Goal: Task Accomplishment & Management: Manage account settings

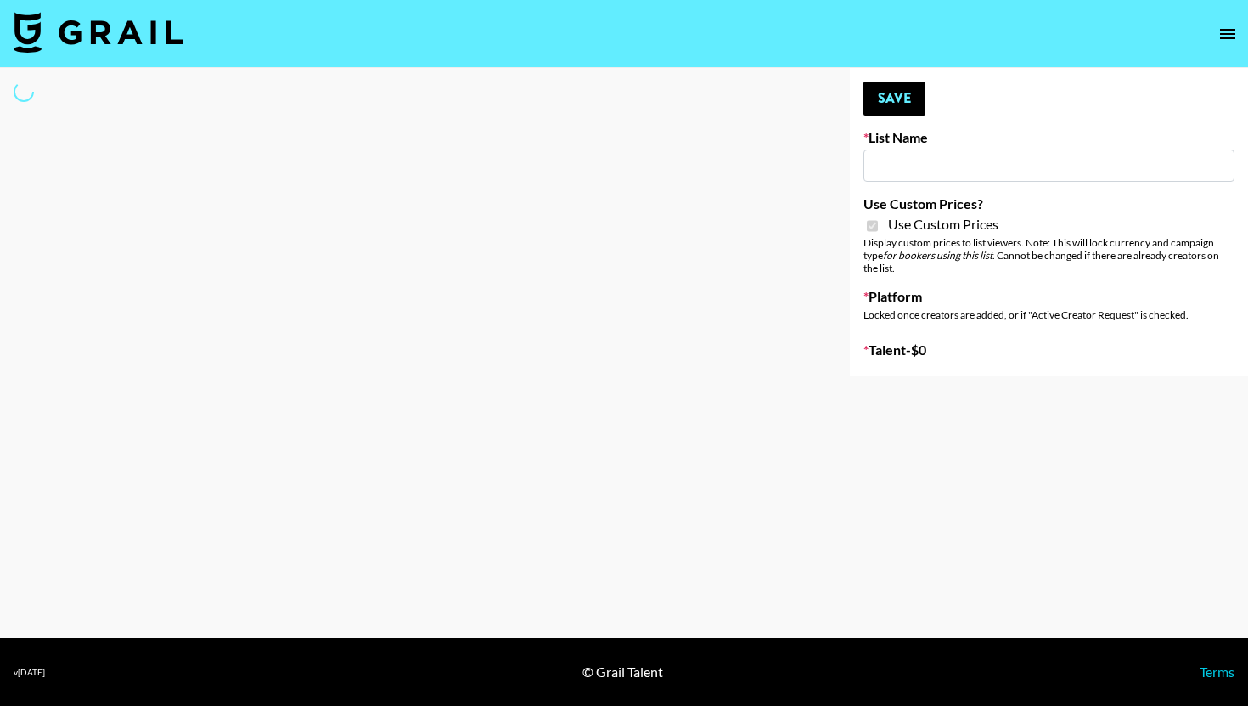
type input "Galaxy Lamps"
checkbox input "true"
select select "Brand"
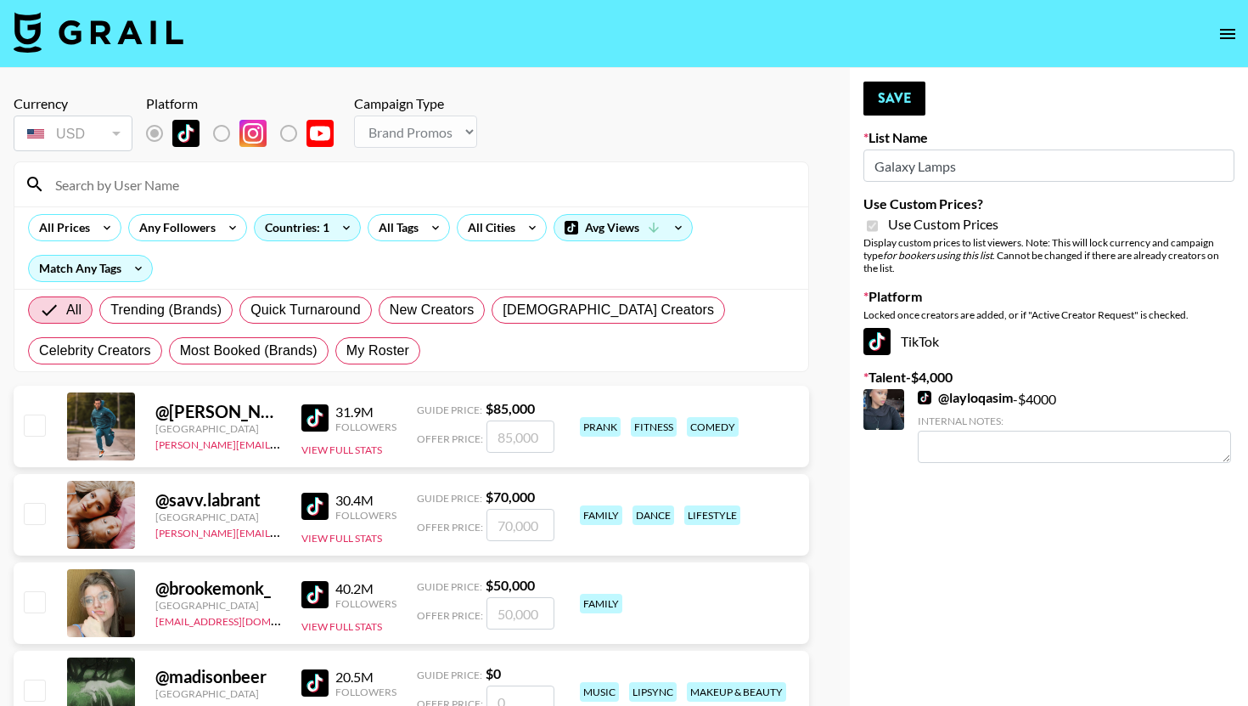
click at [205, 189] on input at bounding box center [421, 184] width 753 height 27
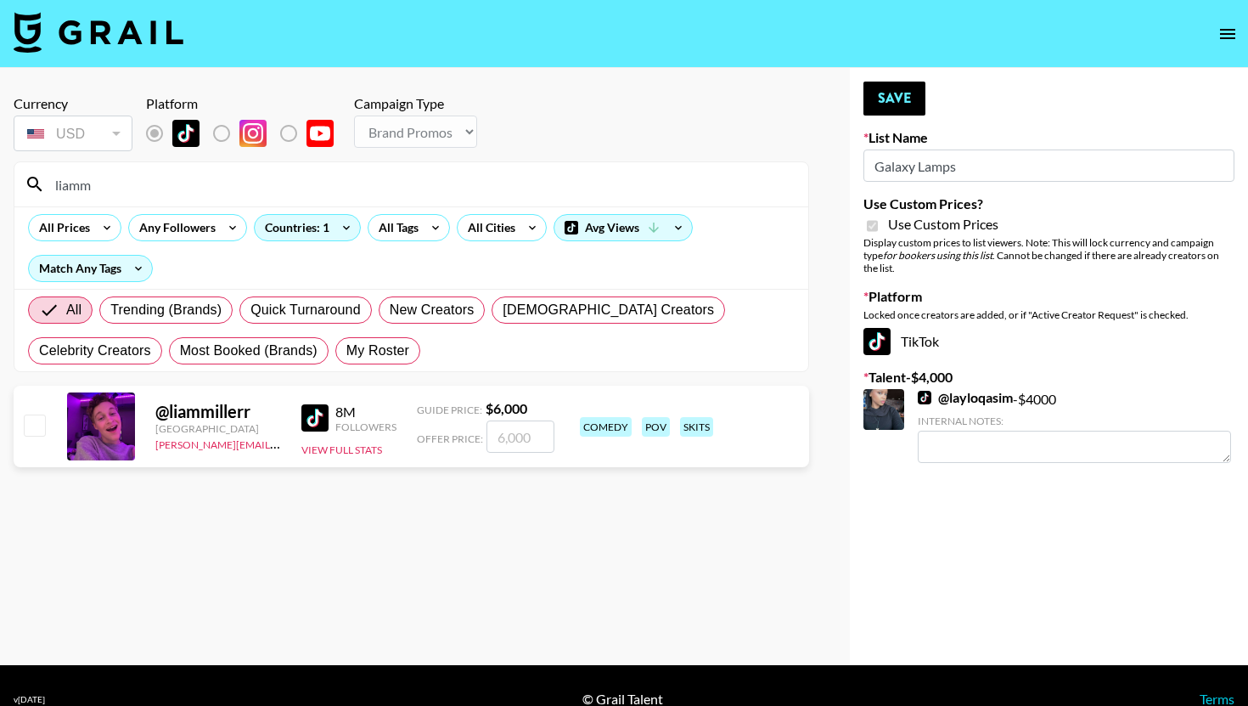
type input "liamm"
click at [487, 414] on strong "$ 6,000" at bounding box center [507, 408] width 42 height 16
click at [502, 425] on input "number" at bounding box center [521, 436] width 68 height 32
checkbox input "true"
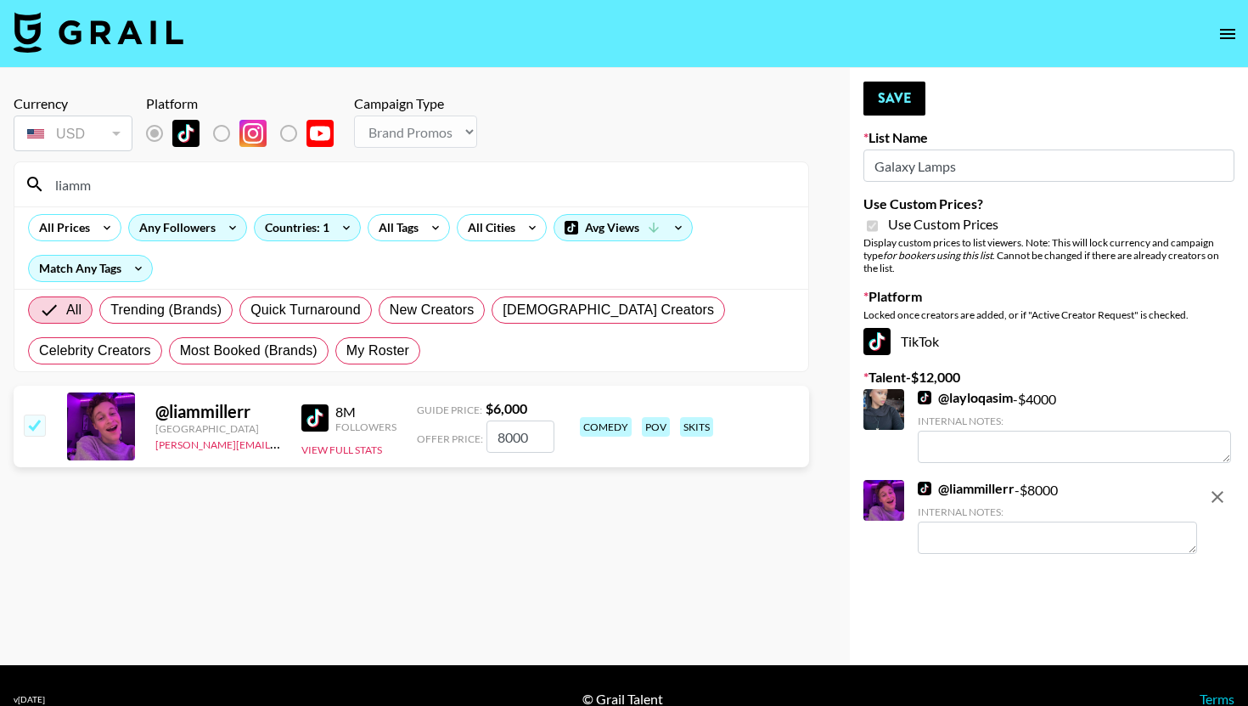
type input "8000"
click at [227, 215] on icon at bounding box center [232, 227] width 27 height 25
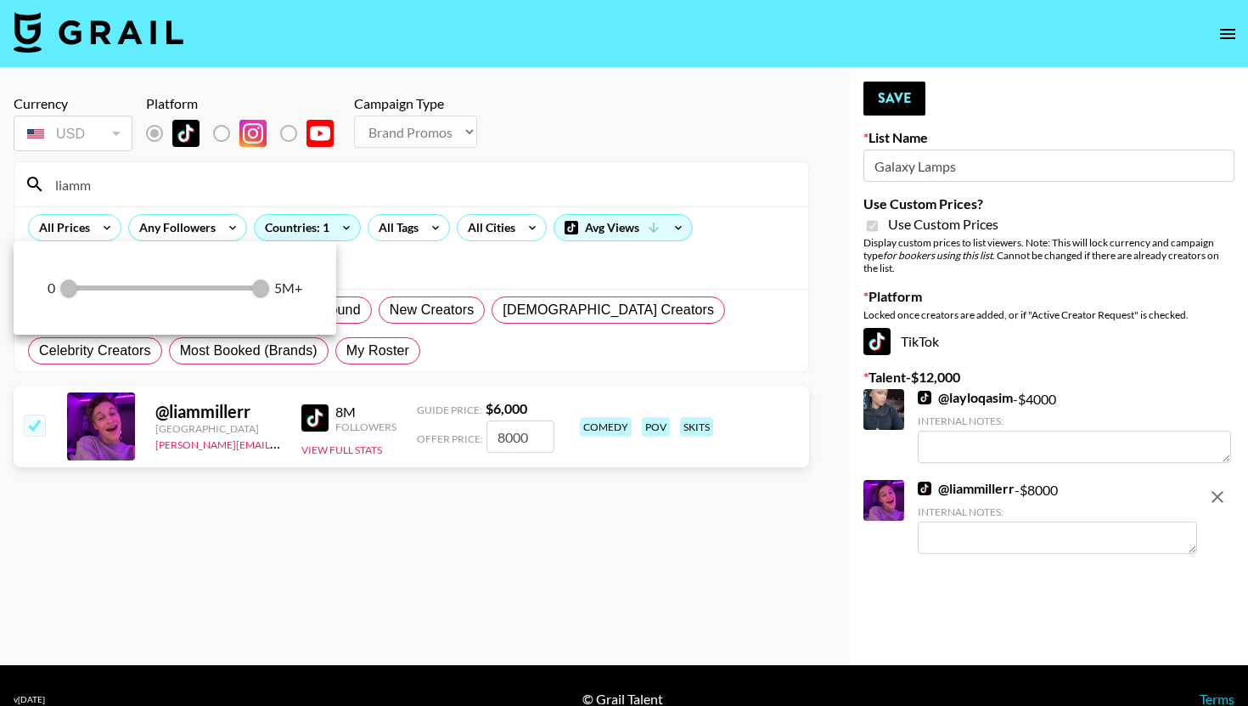
click at [227, 196] on div at bounding box center [624, 353] width 1248 height 706
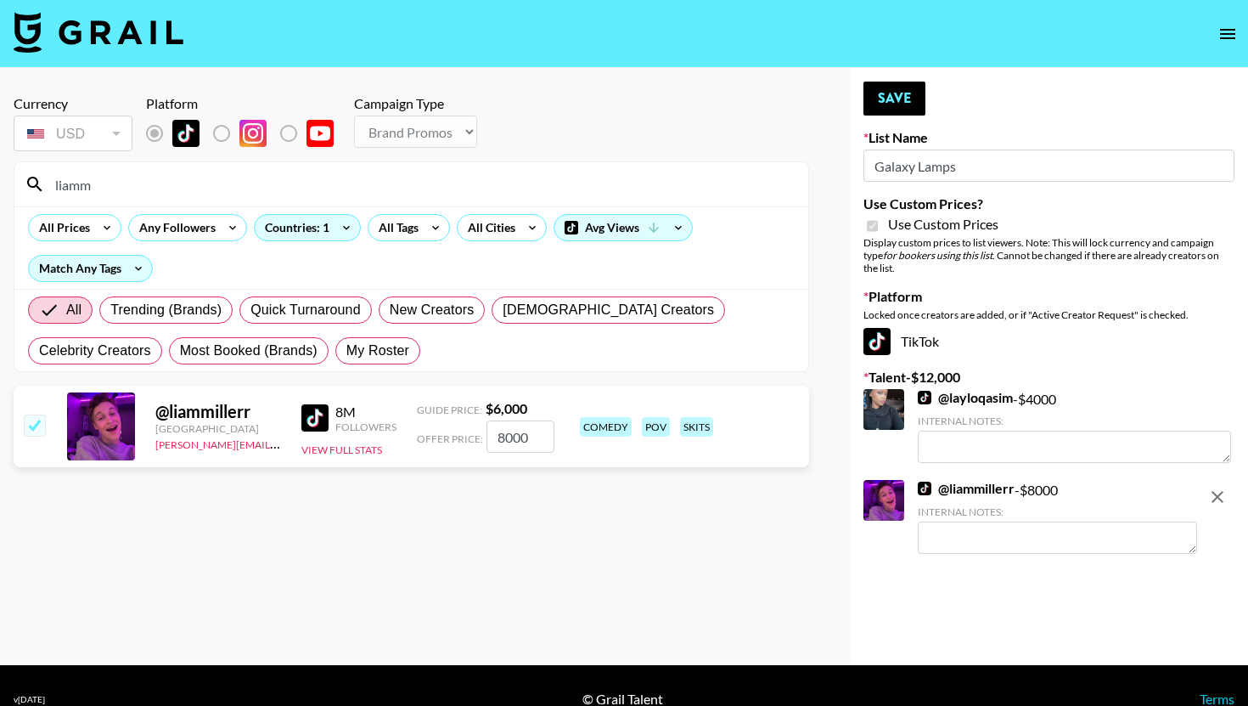
click at [227, 196] on div at bounding box center [624, 353] width 1248 height 706
click at [235, 194] on input "liamm" at bounding box center [421, 184] width 753 height 27
type input "trevorab"
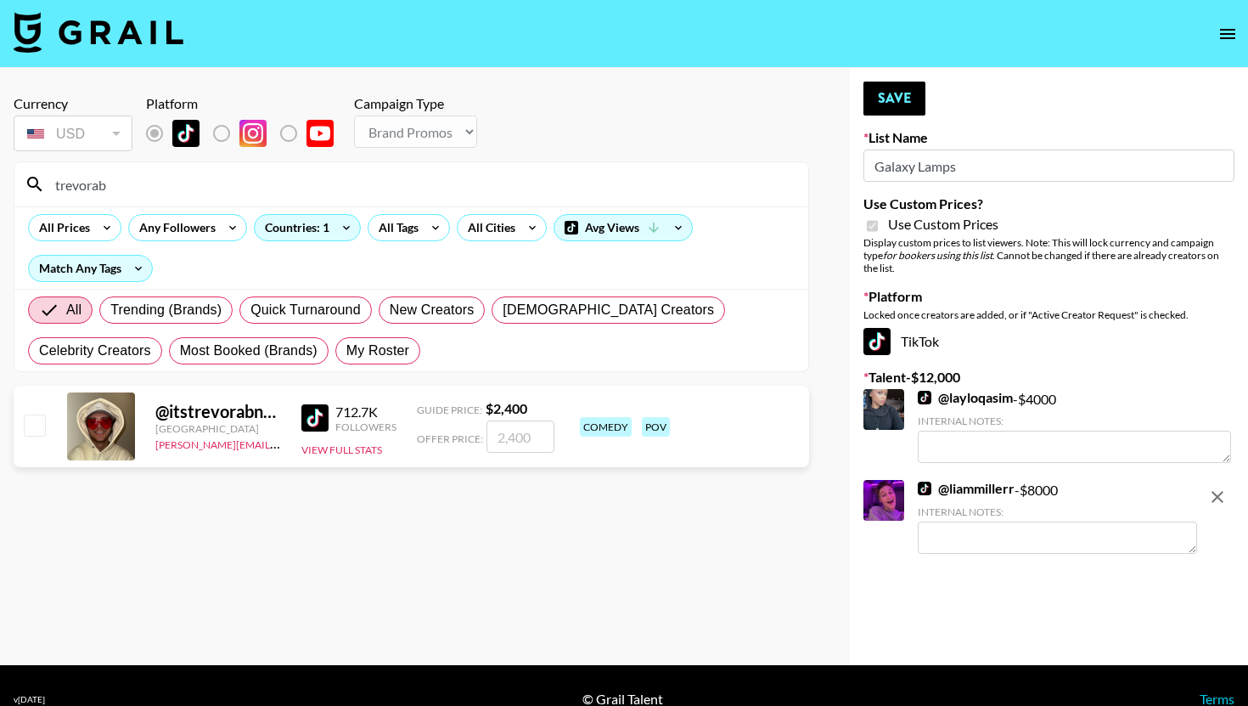
click at [537, 435] on input "number" at bounding box center [521, 436] width 68 height 32
checkbox input "true"
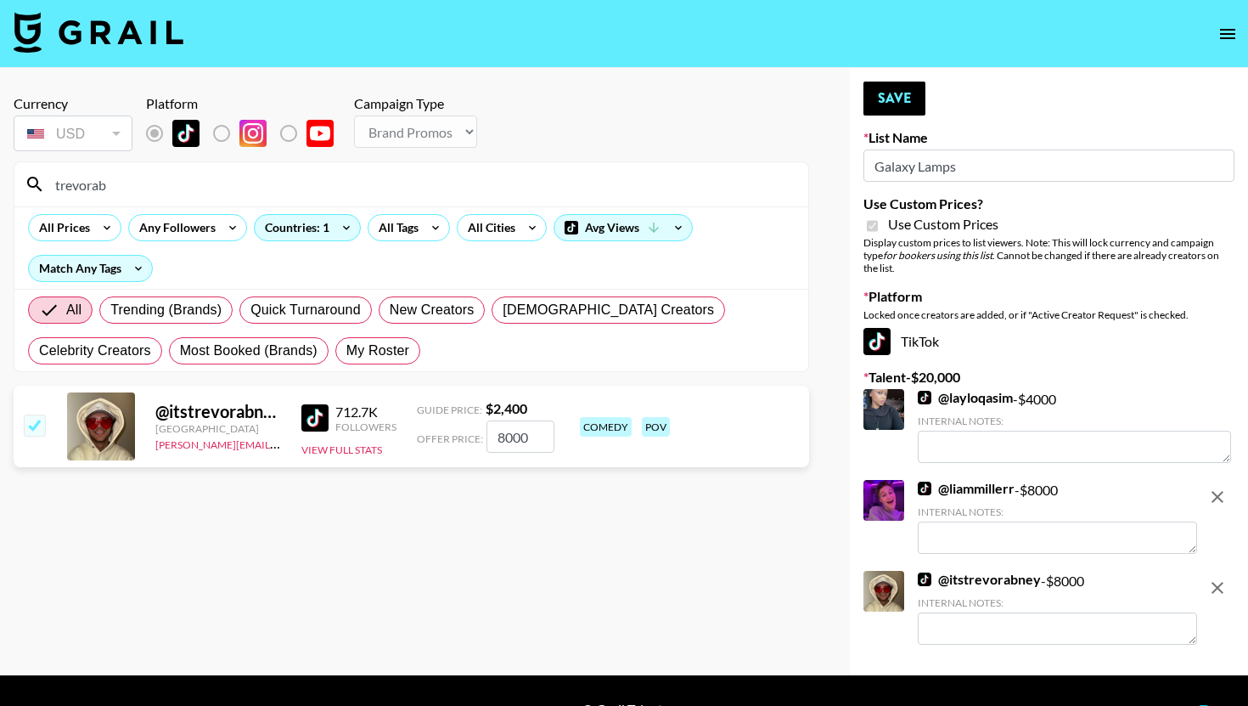
type input "8000"
click at [897, 118] on div "Your changes have been saved! Save List Name Galaxy Lamps Use Custom Prices? Us…" at bounding box center [1049, 371] width 398 height 607
click at [897, 108] on button "Save" at bounding box center [895, 99] width 62 height 34
